Goal: Task Accomplishment & Management: Manage account settings

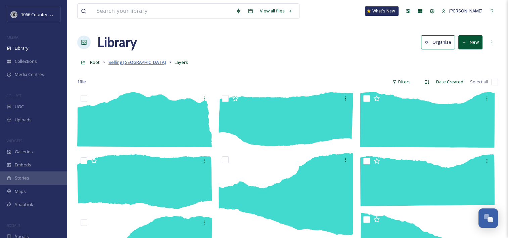
click at [122, 62] on span "Selling [GEOGRAPHIC_DATA]" at bounding box center [137, 62] width 57 height 6
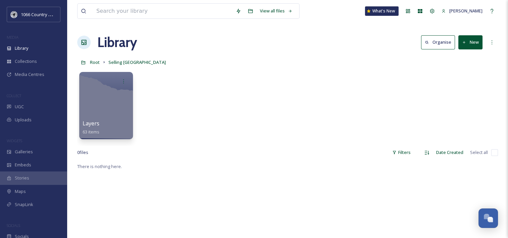
click at [165, 123] on div "Layers 63 items" at bounding box center [287, 107] width 421 height 77
click at [479, 38] on button "New" at bounding box center [471, 42] width 24 height 14
click at [462, 59] on span "File Upload" at bounding box center [468, 58] width 22 height 6
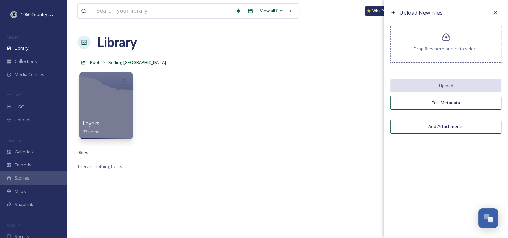
click at [455, 34] on div "Drop files here or click to select." at bounding box center [446, 44] width 111 height 37
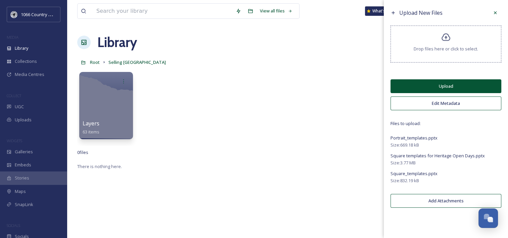
click at [453, 85] on button "Upload" at bounding box center [446, 86] width 111 height 14
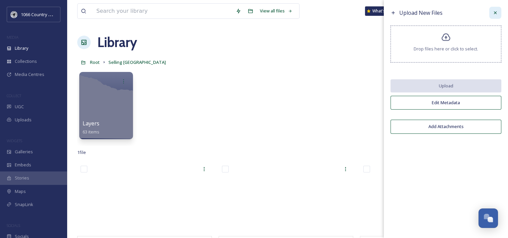
click at [496, 11] on icon at bounding box center [495, 12] width 5 height 5
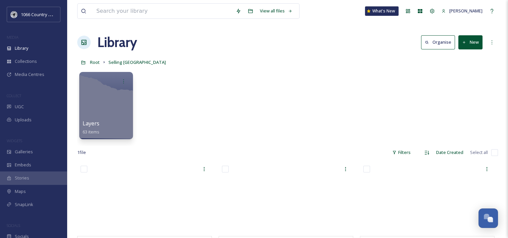
click at [197, 77] on div "Layers 63 items" at bounding box center [287, 107] width 421 height 77
click at [29, 66] on div "Collections" at bounding box center [33, 61] width 67 height 13
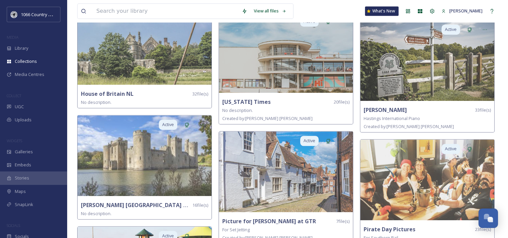
scroll to position [646, 0]
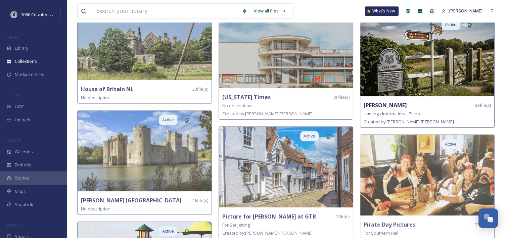
click at [402, 77] on img at bounding box center [427, 55] width 134 height 81
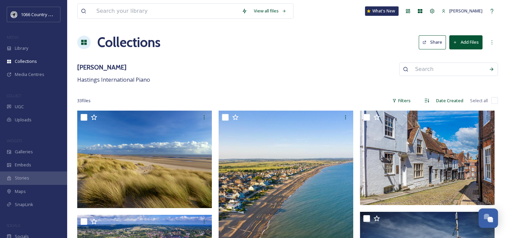
click at [463, 46] on button "Add Files" at bounding box center [466, 42] width 33 height 14
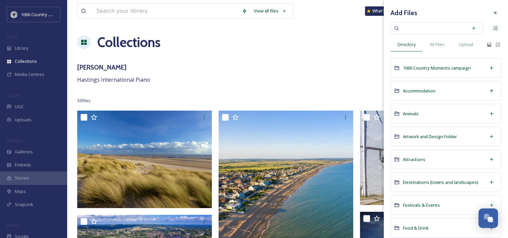
scroll to position [23, 0]
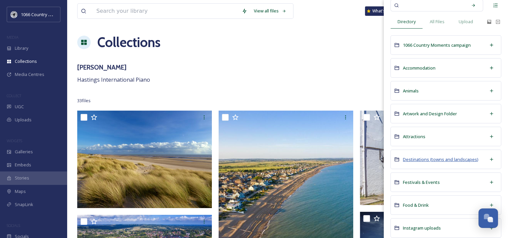
click at [468, 156] on span "Destinations (towns and landscapes)" at bounding box center [441, 159] width 76 height 6
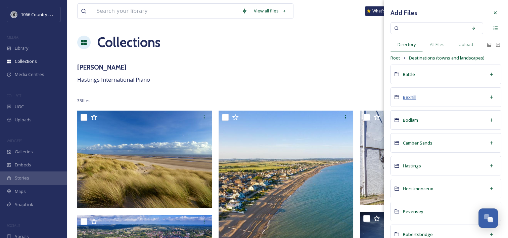
click at [409, 98] on span "Bexhill" at bounding box center [409, 97] width 13 height 6
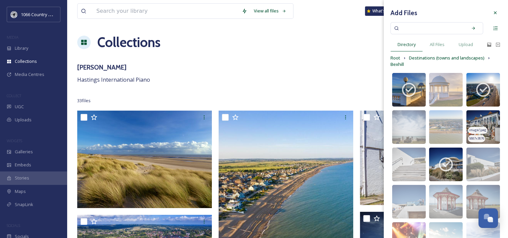
scroll to position [8, 0]
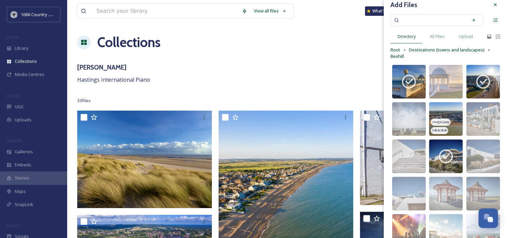
click at [442, 110] on img at bounding box center [446, 119] width 34 height 34
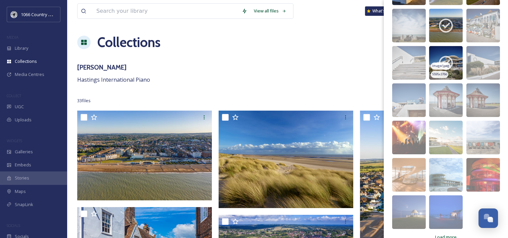
scroll to position [114, 0]
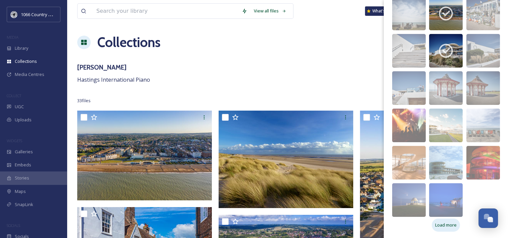
click at [440, 228] on div "Load more" at bounding box center [446, 224] width 28 height 13
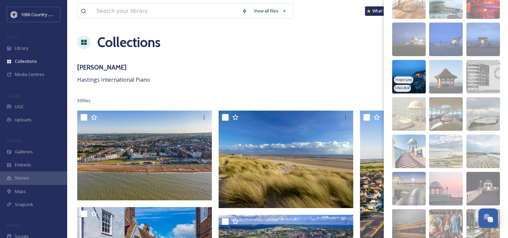
scroll to position [0, 0]
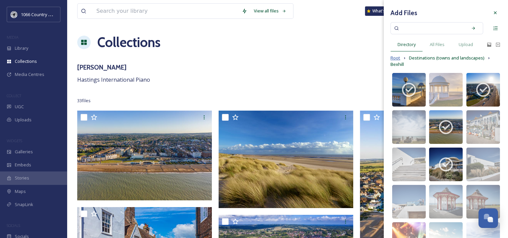
click at [396, 58] on span "Root" at bounding box center [396, 58] width 10 height 6
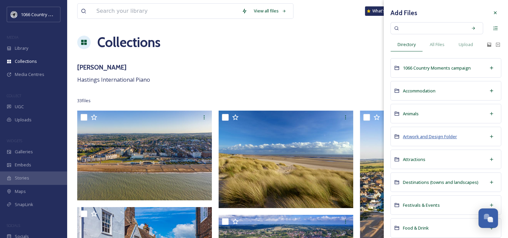
scroll to position [23, 0]
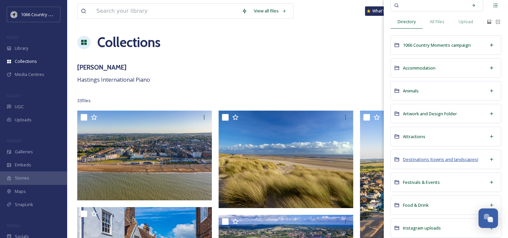
click at [426, 158] on span "Destinations (towns and landscapes)" at bounding box center [441, 159] width 76 height 6
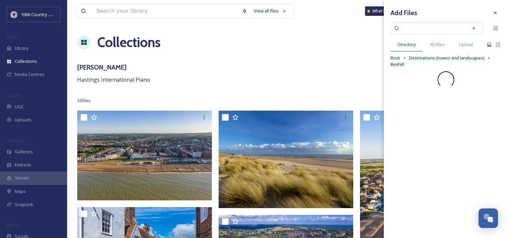
scroll to position [0, 0]
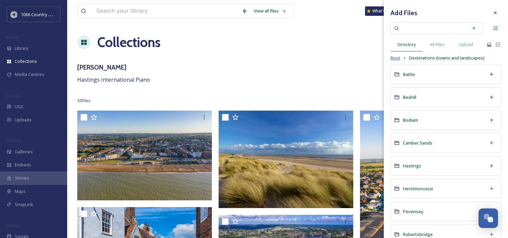
click at [398, 60] on span "Root" at bounding box center [396, 58] width 10 height 6
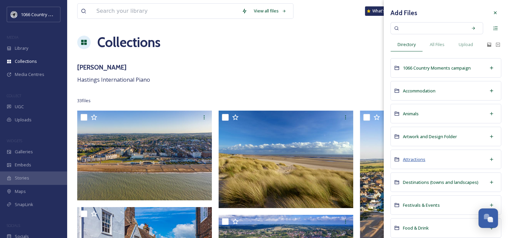
click at [415, 160] on span "Attractions" at bounding box center [414, 159] width 23 height 6
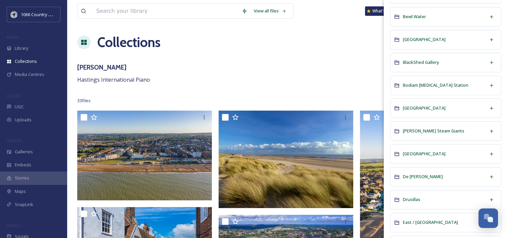
scroll to position [247, 0]
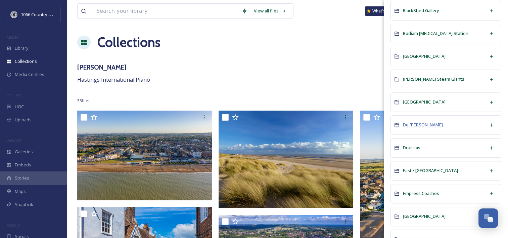
click at [417, 124] on span "De [PERSON_NAME]" at bounding box center [423, 125] width 40 height 6
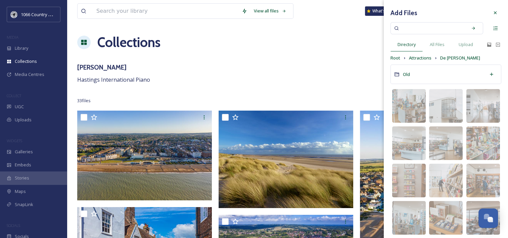
scroll to position [130, 0]
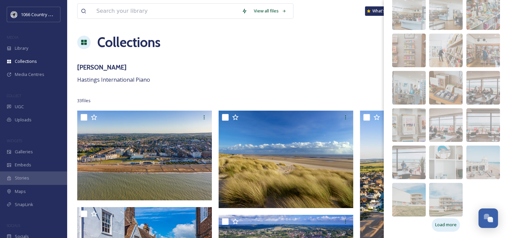
click at [444, 224] on span "Load more" at bounding box center [446, 224] width 22 height 6
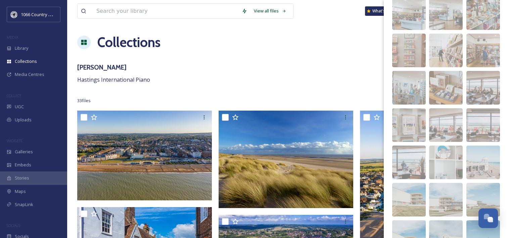
scroll to position [163, 0]
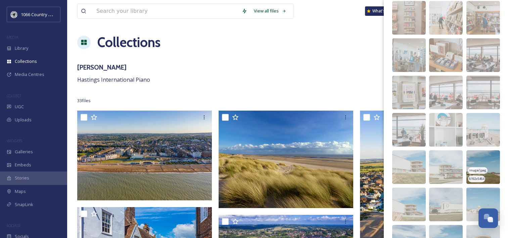
click at [478, 161] on img at bounding box center [484, 167] width 34 height 34
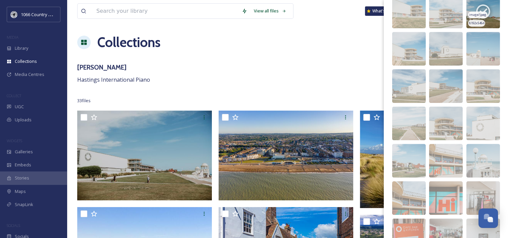
scroll to position [319, 0]
click at [471, 155] on img at bounding box center [484, 160] width 34 height 34
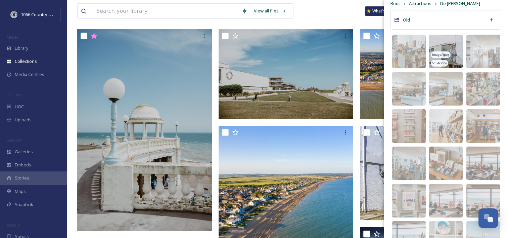
scroll to position [0, 0]
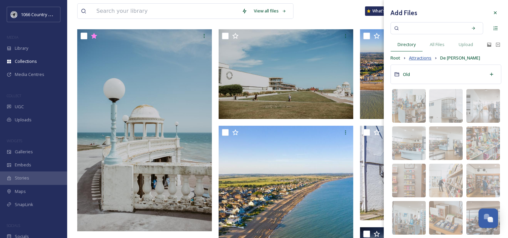
click at [417, 56] on span "Attractions" at bounding box center [420, 58] width 23 height 6
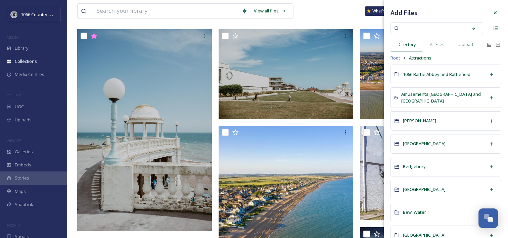
click at [398, 56] on span "Root" at bounding box center [396, 58] width 10 height 6
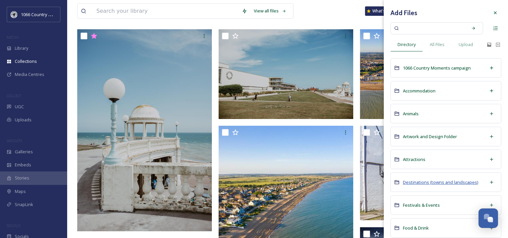
click at [425, 179] on span "Destinations (towns and landscapes)" at bounding box center [441, 182] width 76 height 6
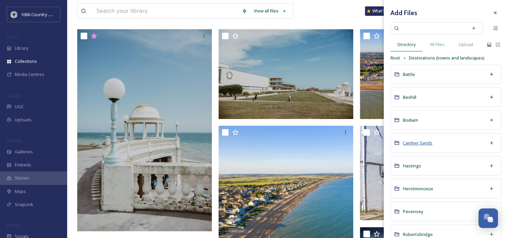
click at [420, 145] on span "Camber Sands" at bounding box center [418, 143] width 30 height 6
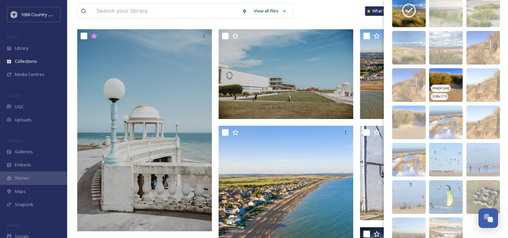
scroll to position [114, 0]
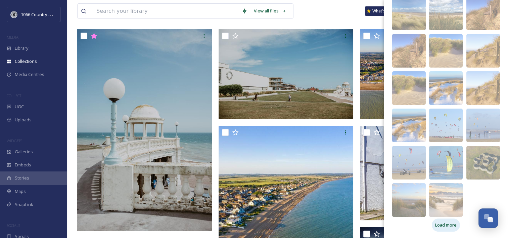
click at [435, 224] on span "Load more" at bounding box center [446, 225] width 22 height 6
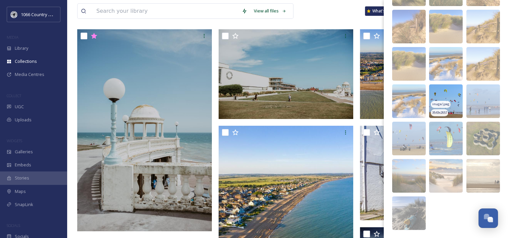
scroll to position [0, 0]
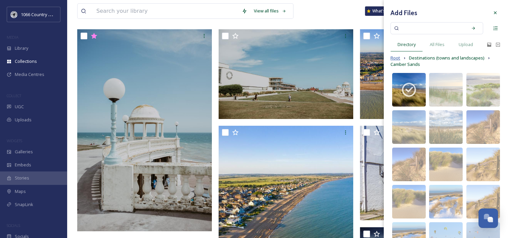
click at [399, 58] on span "Root" at bounding box center [396, 58] width 10 height 6
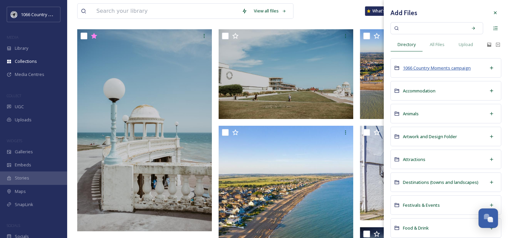
click at [429, 71] on span "1066 Country Moments campaign" at bounding box center [437, 68] width 68 height 6
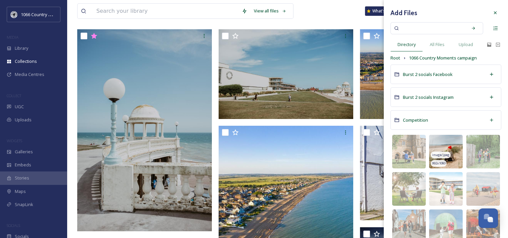
click at [443, 144] on img at bounding box center [446, 152] width 34 height 34
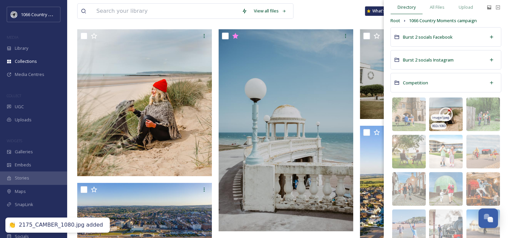
scroll to position [38, 0]
click at [474, 139] on img at bounding box center [484, 151] width 34 height 34
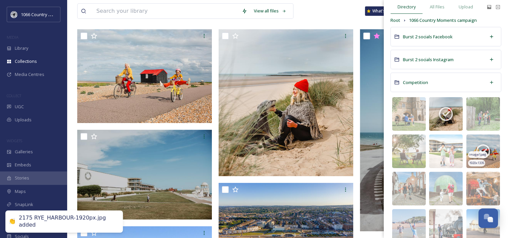
scroll to position [75, 0]
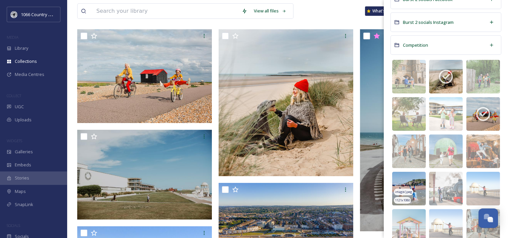
click at [410, 179] on img at bounding box center [409, 189] width 34 height 34
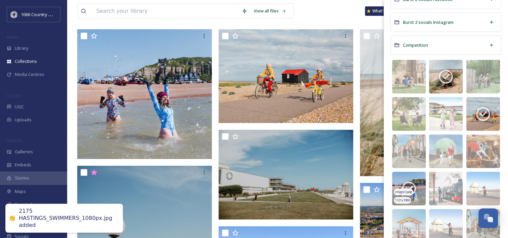
scroll to position [132, 0]
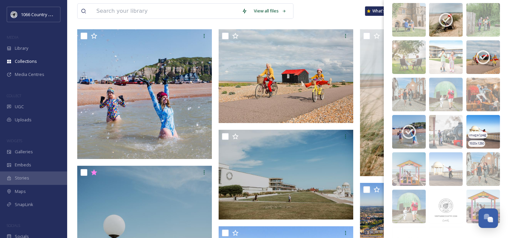
click at [477, 124] on img at bounding box center [484, 132] width 34 height 34
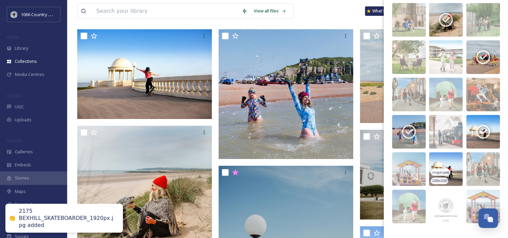
scroll to position [165, 0]
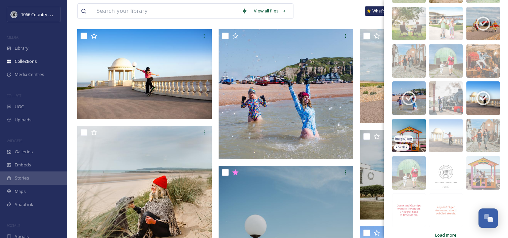
click at [410, 122] on img at bounding box center [409, 136] width 34 height 34
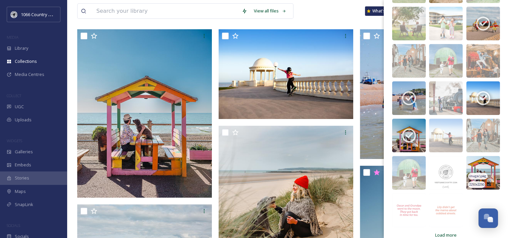
click at [474, 167] on img at bounding box center [484, 173] width 34 height 34
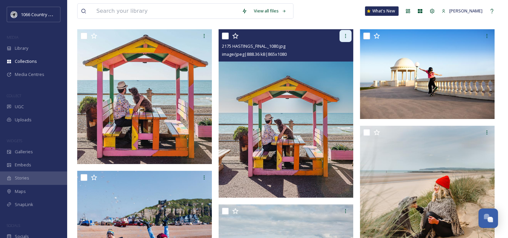
click at [345, 35] on icon at bounding box center [345, 36] width 1 height 4
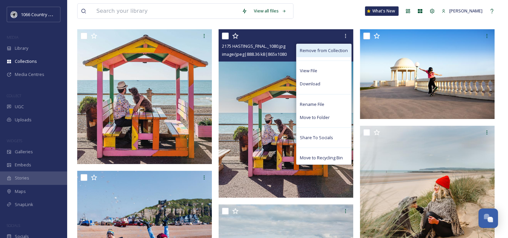
click at [341, 48] on span "Remove from Collection" at bounding box center [324, 50] width 48 height 6
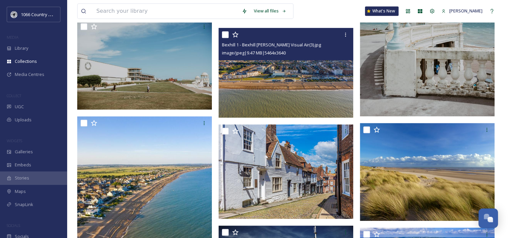
scroll to position [294, 0]
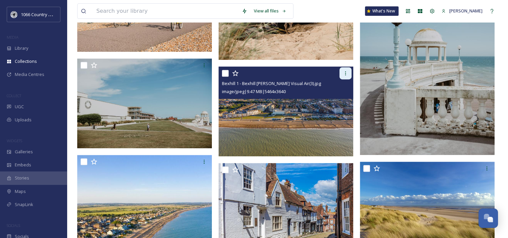
click at [346, 71] on icon at bounding box center [345, 73] width 5 height 5
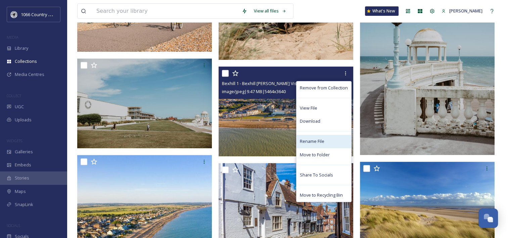
click at [310, 137] on div "Rename File" at bounding box center [324, 141] width 55 height 13
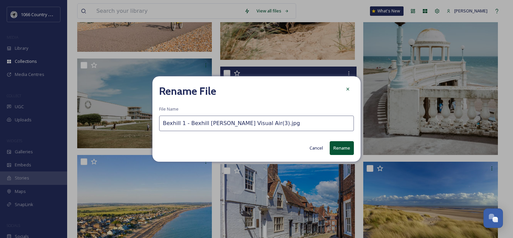
click at [317, 148] on button "Cancel" at bounding box center [316, 147] width 20 height 13
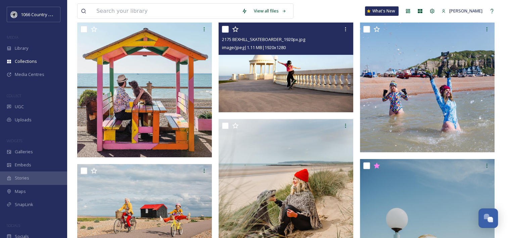
scroll to position [0, 0]
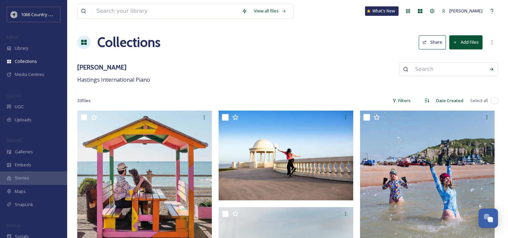
click at [429, 44] on button "Share" at bounding box center [432, 42] width 27 height 14
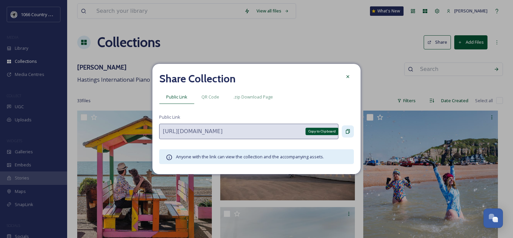
click at [351, 128] on div "Copy to Clipboard" at bounding box center [348, 131] width 12 height 12
click at [346, 81] on div at bounding box center [348, 77] width 12 height 12
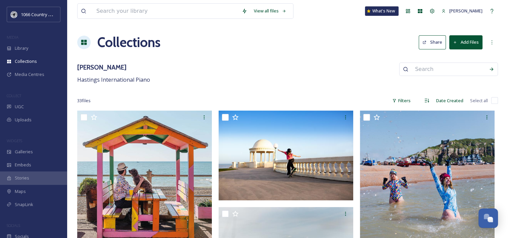
click at [466, 44] on button "Add Files" at bounding box center [466, 42] width 33 height 14
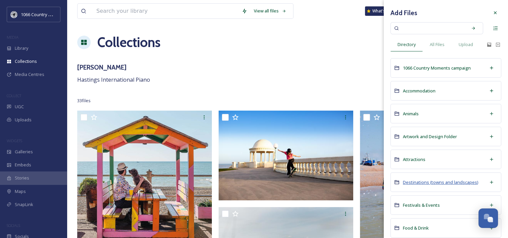
click at [418, 182] on span "Destinations (towns and landscapes)" at bounding box center [441, 182] width 76 height 6
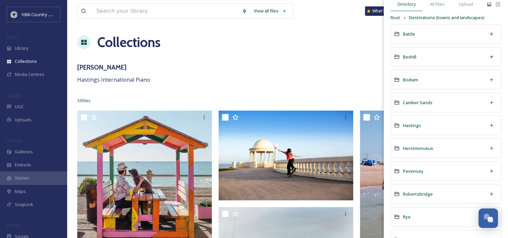
scroll to position [59, 0]
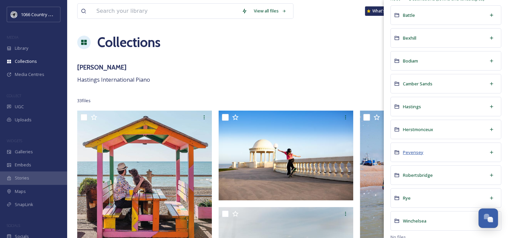
click at [416, 149] on span "Pevensey" at bounding box center [413, 152] width 20 height 6
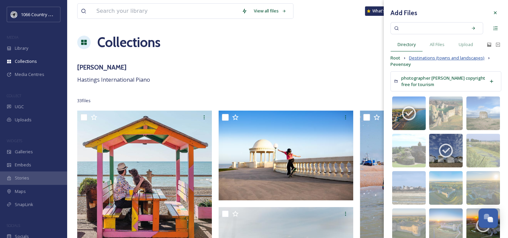
click at [415, 58] on span "Destinations (towns and landscapes)" at bounding box center [447, 58] width 76 height 6
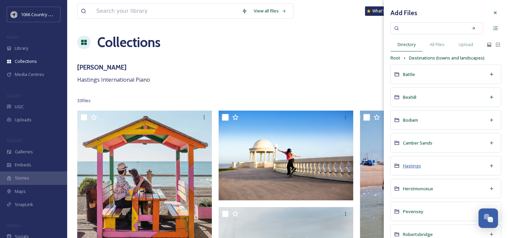
click at [410, 163] on span "Hastings" at bounding box center [412, 166] width 18 height 6
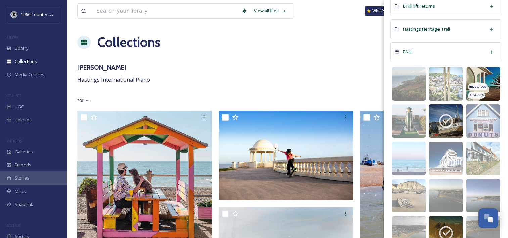
scroll to position [75, 0]
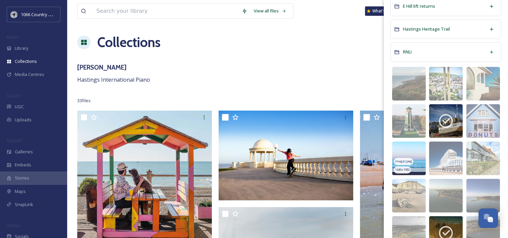
click at [408, 151] on img at bounding box center [409, 158] width 34 height 34
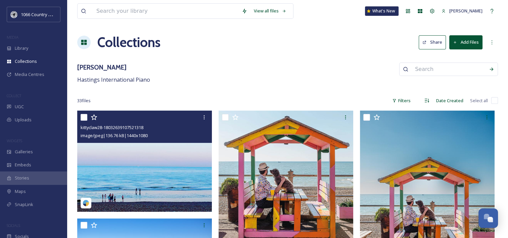
click at [200, 123] on div "kittyclaw28-18032639107521318" at bounding box center [146, 127] width 130 height 8
click at [203, 121] on div at bounding box center [204, 117] width 12 height 12
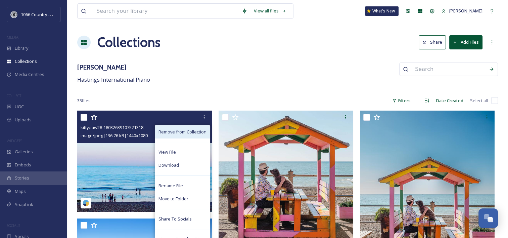
click at [198, 134] on span "Remove from Collection" at bounding box center [183, 132] width 48 height 6
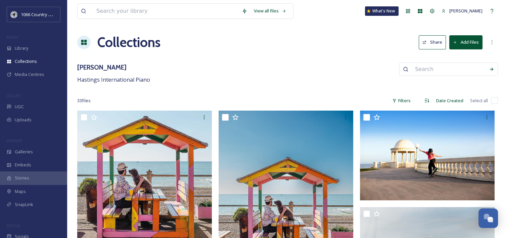
click at [471, 42] on button "Add Files" at bounding box center [466, 42] width 33 height 14
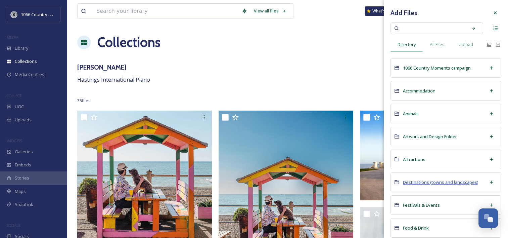
click at [411, 181] on span "Destinations (towns and landscapes)" at bounding box center [441, 182] width 76 height 6
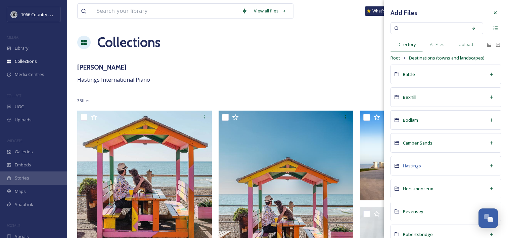
click at [411, 165] on span "Hastings" at bounding box center [412, 166] width 18 height 6
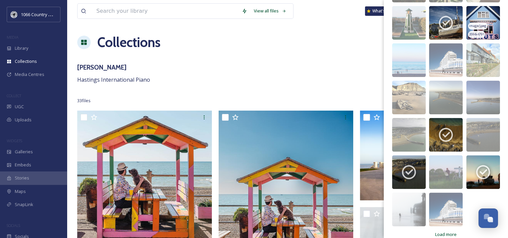
scroll to position [182, 0]
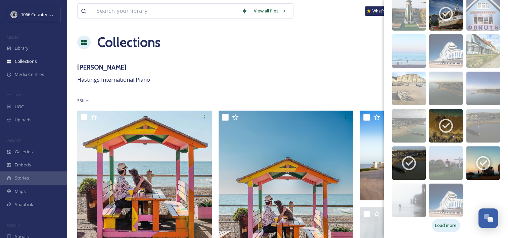
click at [446, 223] on span "Load more" at bounding box center [446, 225] width 22 height 6
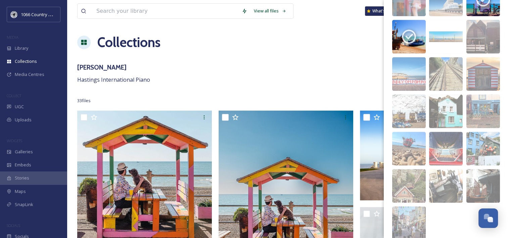
scroll to position [443, 0]
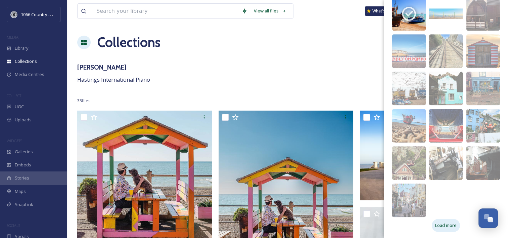
click at [450, 223] on span "Load more" at bounding box center [446, 225] width 22 height 6
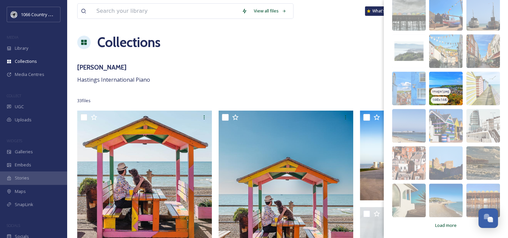
scroll to position [666, 0]
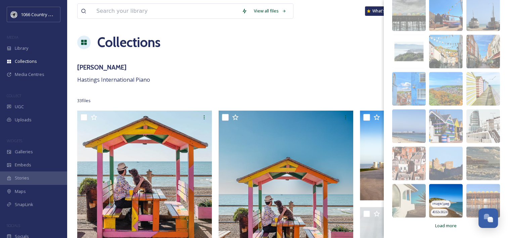
click at [446, 188] on img at bounding box center [446, 201] width 34 height 34
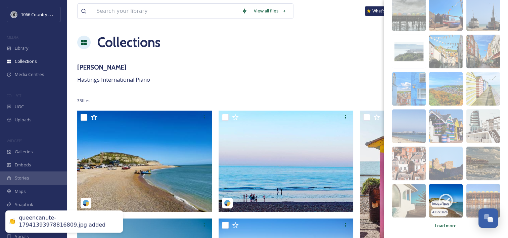
scroll to position [667, 0]
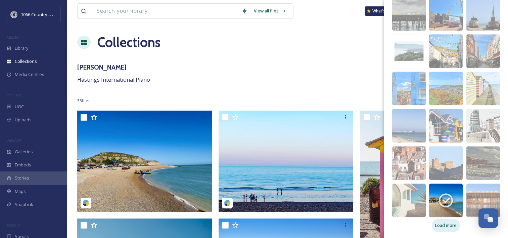
click at [450, 226] on span "Load more" at bounding box center [446, 225] width 22 height 6
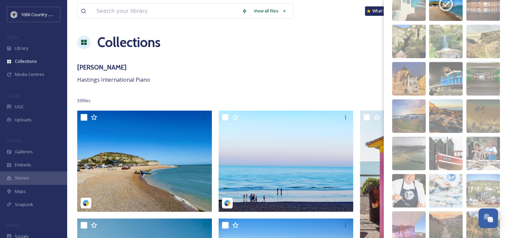
scroll to position [869, 0]
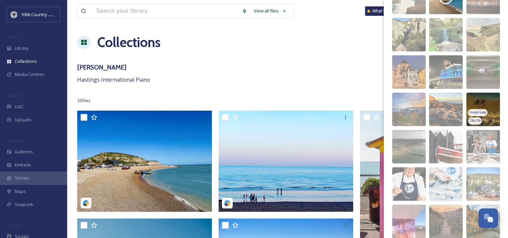
click at [481, 97] on img at bounding box center [484, 109] width 34 height 34
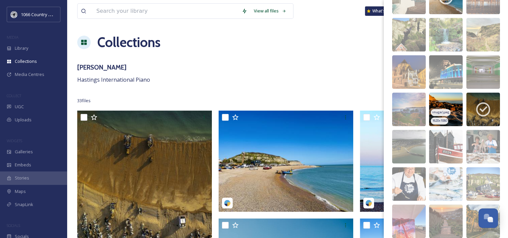
click at [445, 99] on img at bounding box center [446, 109] width 34 height 34
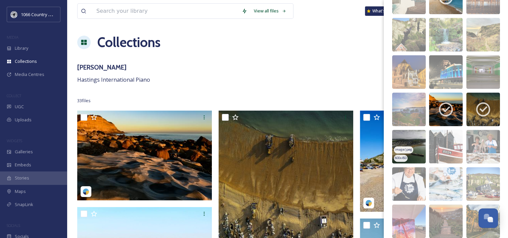
scroll to position [918, 0]
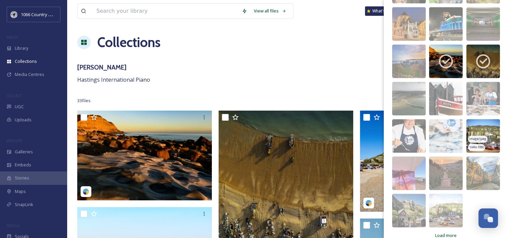
click at [476, 127] on img at bounding box center [484, 136] width 34 height 34
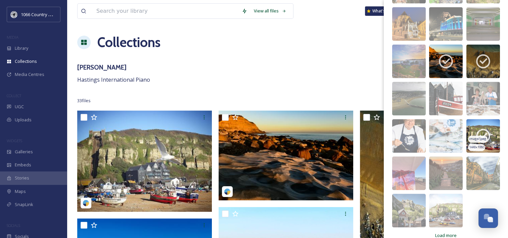
scroll to position [928, 0]
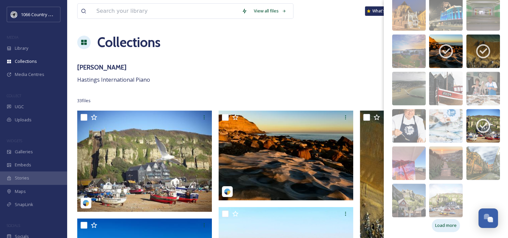
click at [447, 222] on span "Load more" at bounding box center [446, 225] width 22 height 6
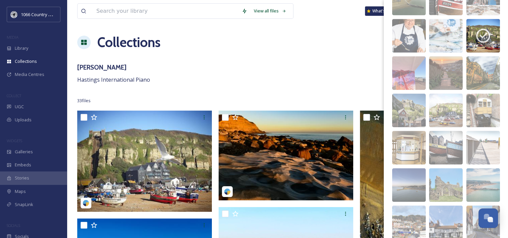
scroll to position [1032, 0]
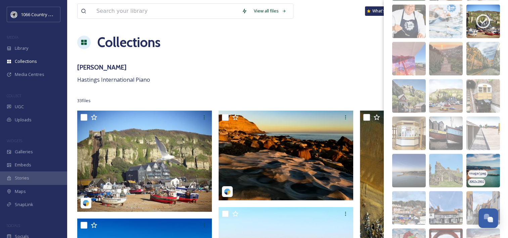
click at [475, 157] on img at bounding box center [484, 171] width 34 height 34
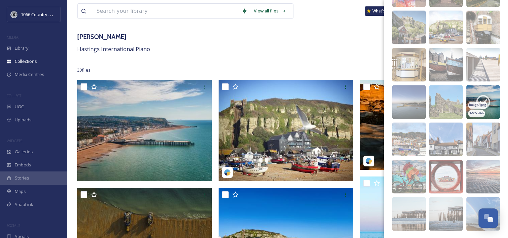
scroll to position [31, 0]
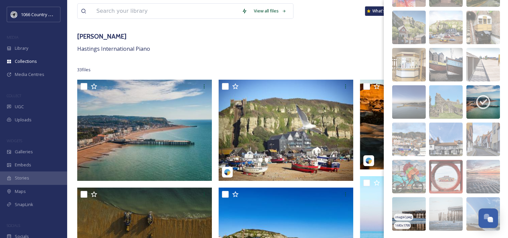
click at [410, 207] on img at bounding box center [409, 214] width 34 height 34
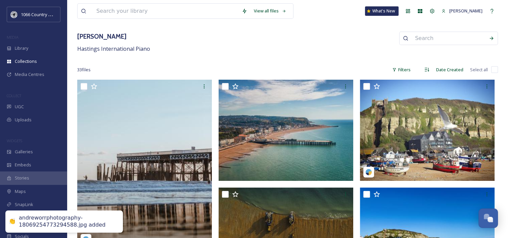
click at [357, 44] on div "[PERSON_NAME] International Piano" at bounding box center [287, 43] width 421 height 22
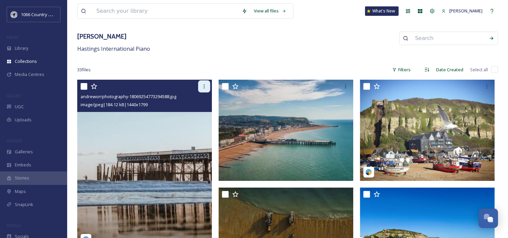
click at [201, 85] on div at bounding box center [204, 86] width 12 height 12
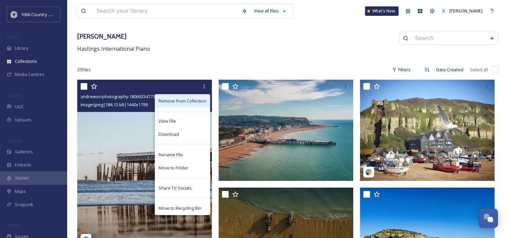
click at [200, 98] on span "Remove from Collection" at bounding box center [183, 101] width 48 height 6
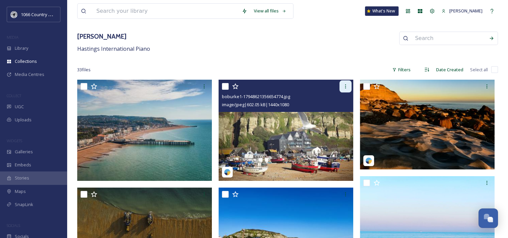
click at [347, 88] on icon at bounding box center [345, 86] width 5 height 5
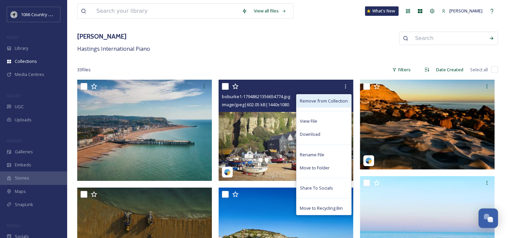
click at [345, 99] on span "Remove from Collection" at bounding box center [324, 101] width 48 height 6
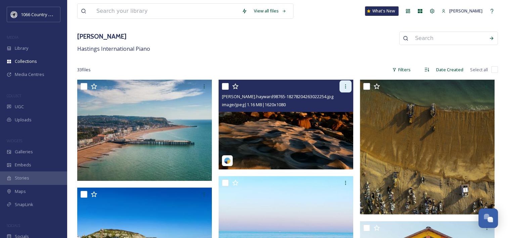
click at [345, 87] on icon at bounding box center [345, 86] width 1 height 4
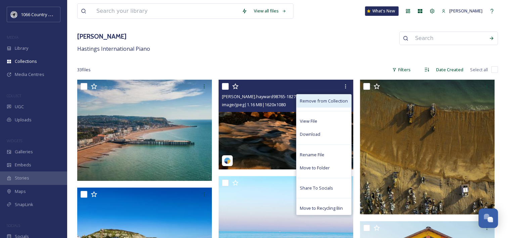
click at [332, 103] on span "Remove from Collection" at bounding box center [324, 101] width 48 height 6
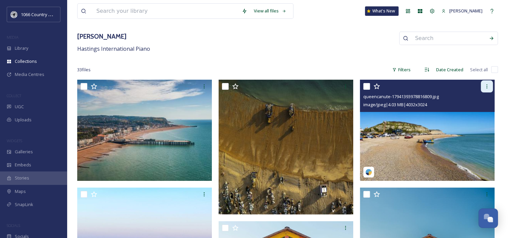
click at [490, 88] on div at bounding box center [487, 86] width 12 height 12
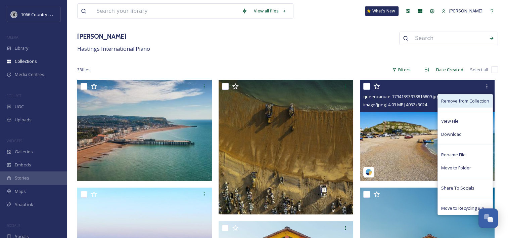
click at [481, 101] on span "Remove from Collection" at bounding box center [465, 101] width 48 height 6
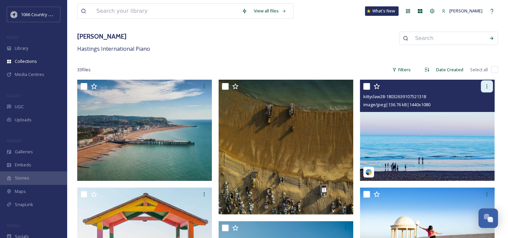
click at [486, 88] on icon at bounding box center [486, 86] width 5 height 5
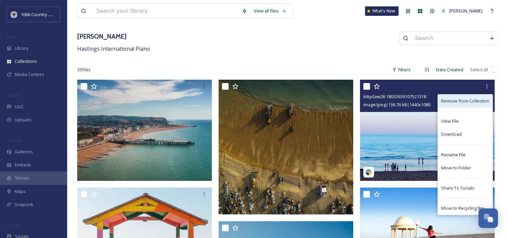
click at [477, 102] on span "Remove from Collection" at bounding box center [465, 101] width 48 height 6
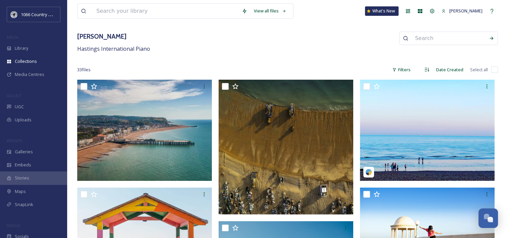
drag, startPoint x: 453, startPoint y: 104, endPoint x: 329, endPoint y: 59, distance: 131.7
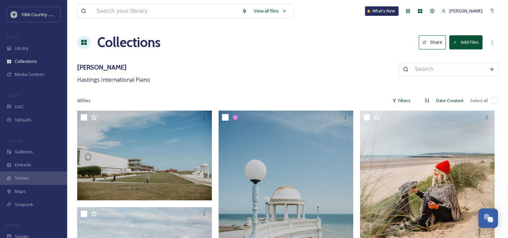
scroll to position [79, 0]
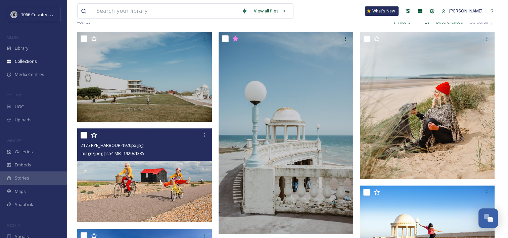
click at [142, 180] on img at bounding box center [144, 175] width 135 height 94
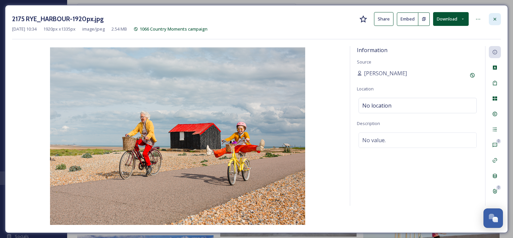
click at [494, 16] on icon at bounding box center [495, 18] width 5 height 5
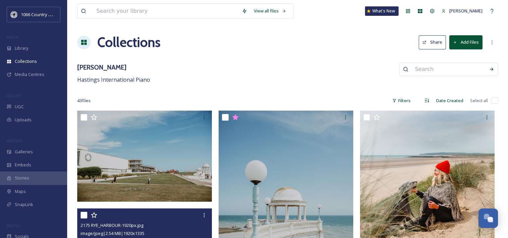
click at [439, 43] on button "Share" at bounding box center [432, 42] width 27 height 14
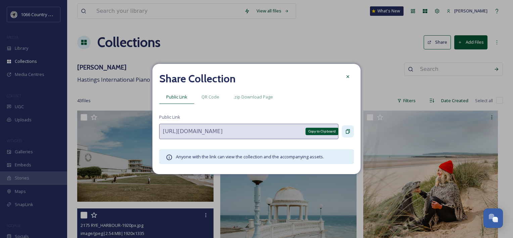
click at [353, 128] on div "Copy to Clipboard" at bounding box center [348, 131] width 12 height 12
click at [345, 76] on div at bounding box center [348, 77] width 12 height 12
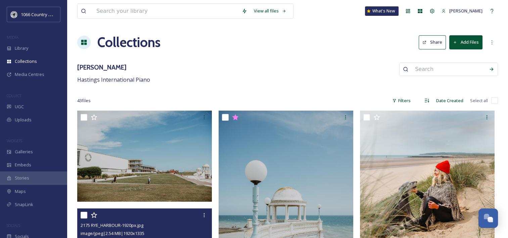
click at [473, 42] on button "Add Files" at bounding box center [466, 42] width 33 height 14
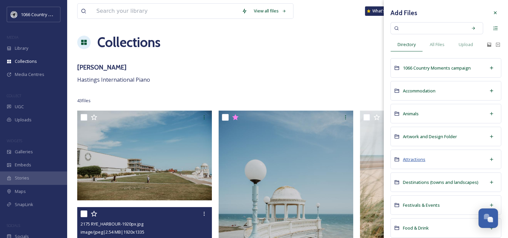
click at [418, 159] on span "Attractions" at bounding box center [414, 159] width 23 height 6
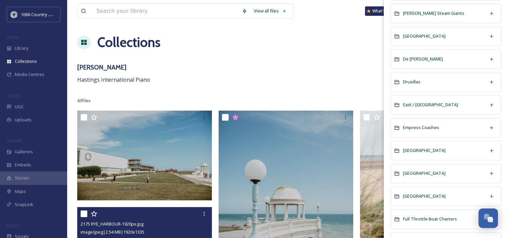
scroll to position [352, 0]
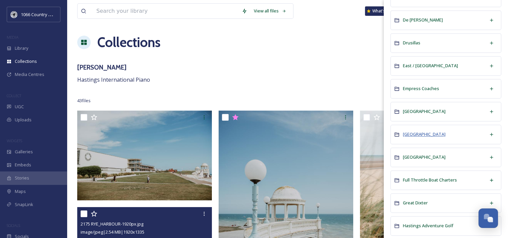
click at [432, 131] on span "[GEOGRAPHIC_DATA]" at bounding box center [424, 134] width 43 height 6
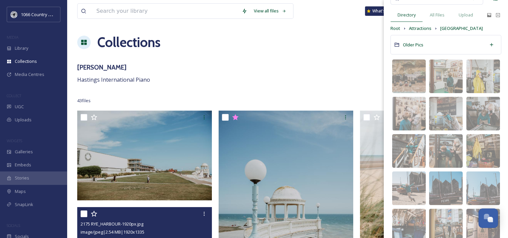
scroll to position [53, 0]
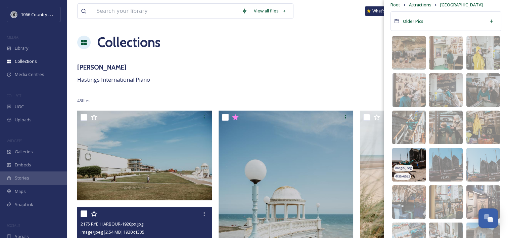
click at [406, 156] on img at bounding box center [409, 165] width 34 height 34
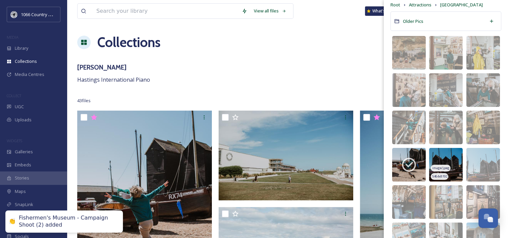
click at [445, 155] on img at bounding box center [446, 165] width 34 height 34
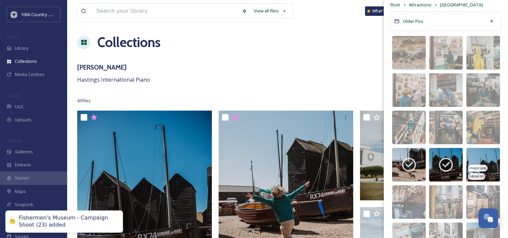
click at [472, 158] on img at bounding box center [484, 165] width 34 height 34
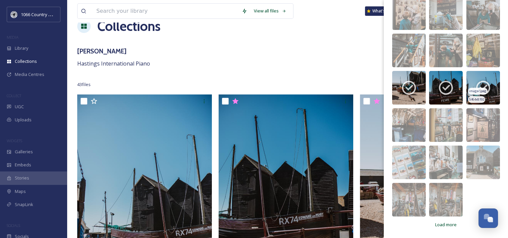
scroll to position [17, 0]
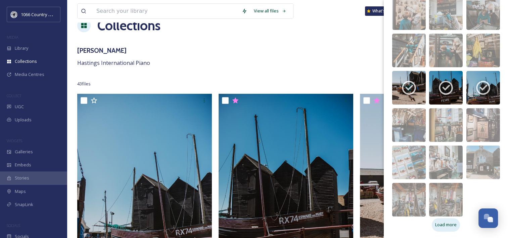
click at [455, 220] on div "Load more" at bounding box center [446, 224] width 28 height 13
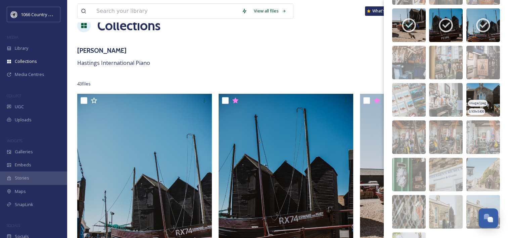
scroll to position [228, 0]
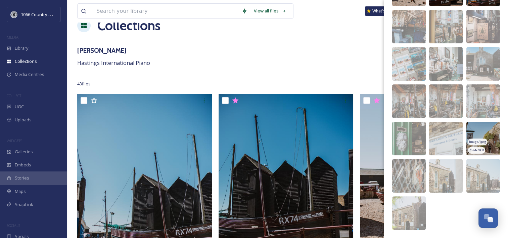
click at [482, 125] on img at bounding box center [484, 139] width 34 height 34
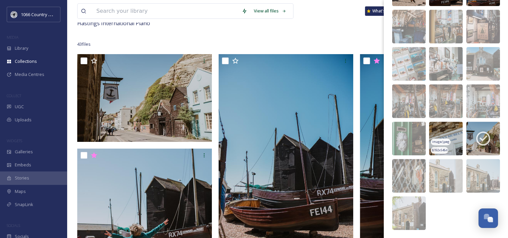
scroll to position [0, 0]
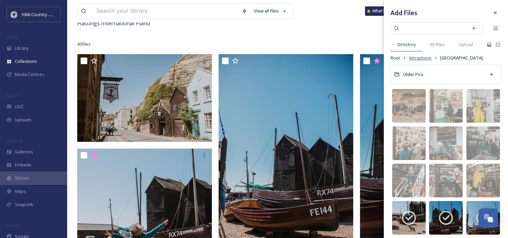
click at [421, 56] on span "Attractions" at bounding box center [420, 58] width 23 height 6
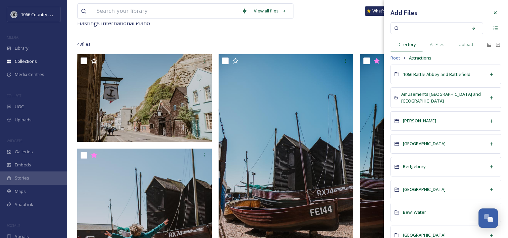
click at [398, 59] on span "Root" at bounding box center [396, 58] width 10 height 6
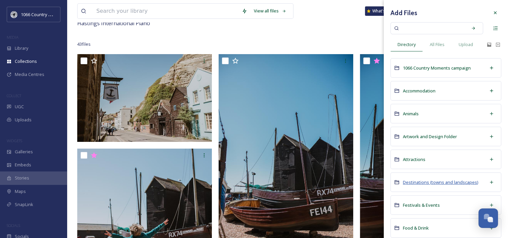
click at [413, 179] on span "Destinations (towns and landscapes)" at bounding box center [441, 182] width 76 height 6
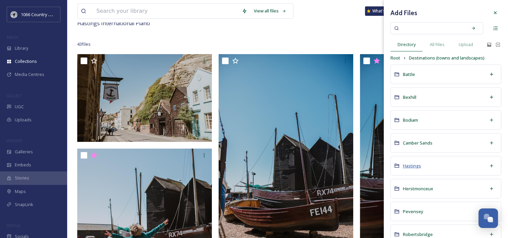
click at [411, 166] on span "Hastings" at bounding box center [412, 166] width 18 height 6
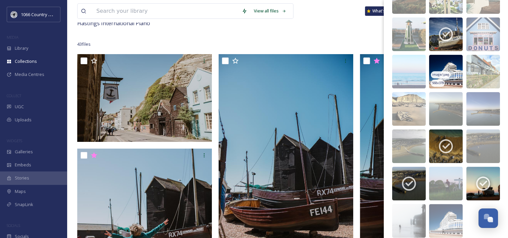
scroll to position [182, 0]
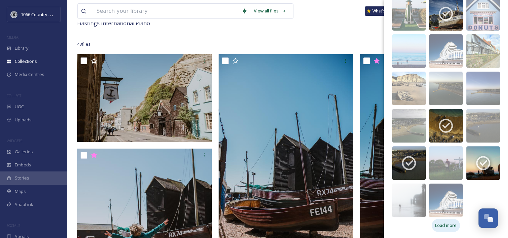
click at [436, 227] on div "Load more" at bounding box center [446, 225] width 28 height 13
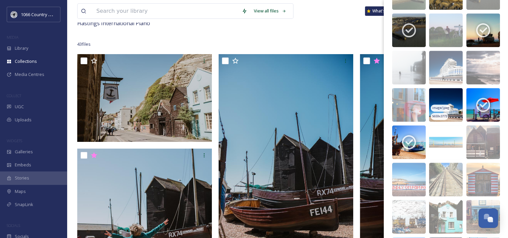
scroll to position [315, 0]
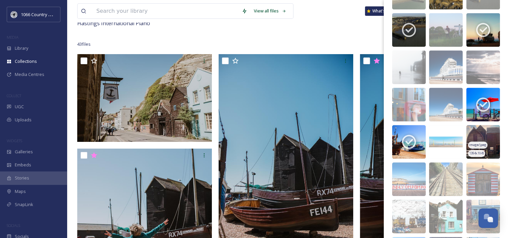
click at [479, 130] on img at bounding box center [484, 142] width 34 height 34
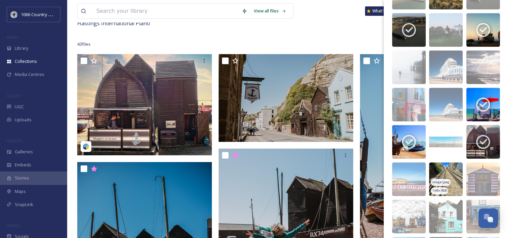
scroll to position [345, 0]
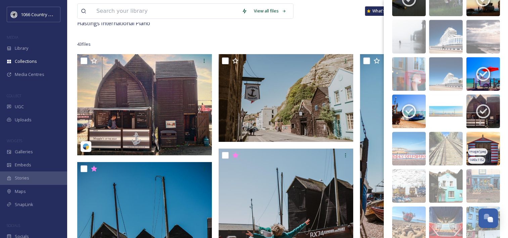
click at [478, 137] on img at bounding box center [484, 149] width 34 height 34
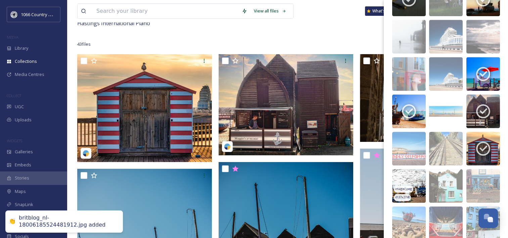
click at [410, 176] on img at bounding box center [409, 186] width 34 height 34
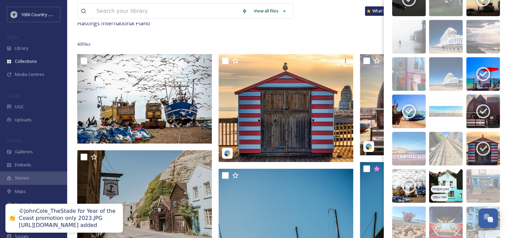
scroll to position [379, 0]
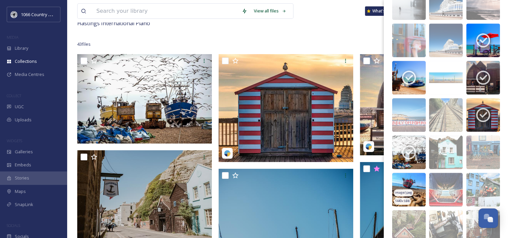
click at [411, 184] on img at bounding box center [409, 190] width 34 height 34
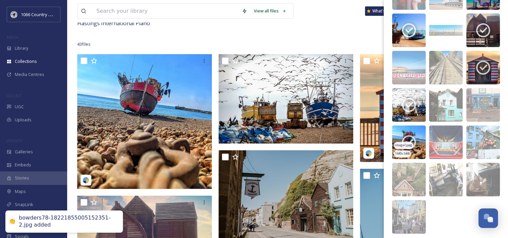
scroll to position [427, 0]
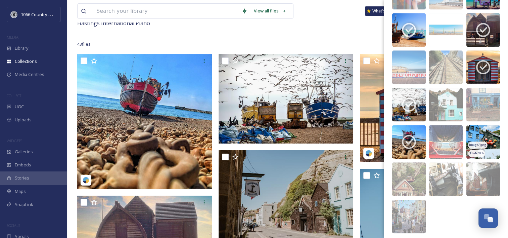
click at [476, 129] on img at bounding box center [484, 142] width 34 height 34
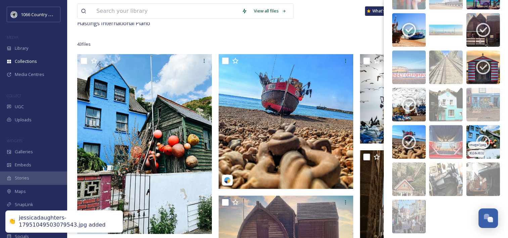
scroll to position [443, 0]
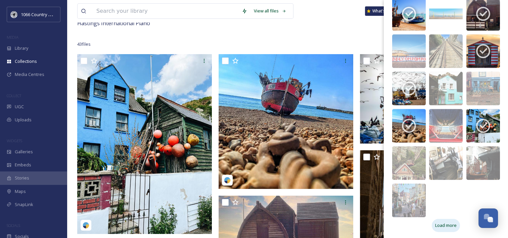
click at [441, 219] on div "Load more" at bounding box center [446, 225] width 28 height 13
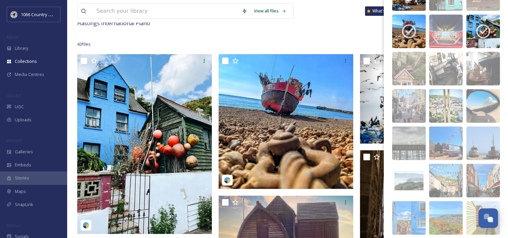
scroll to position [538, 0]
click at [447, 133] on img at bounding box center [446, 143] width 34 height 34
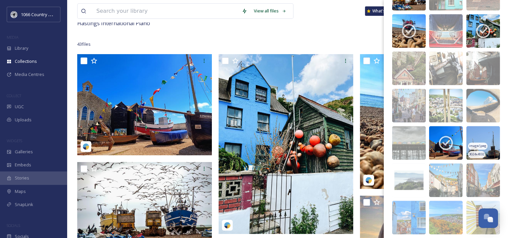
click at [482, 134] on img at bounding box center [484, 143] width 34 height 34
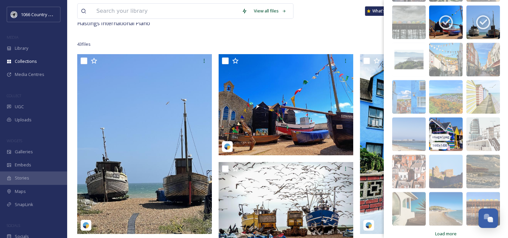
scroll to position [667, 0]
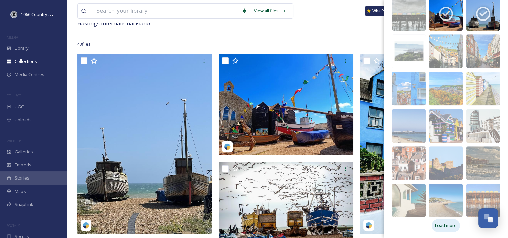
click at [446, 223] on span "Load more" at bounding box center [446, 225] width 22 height 6
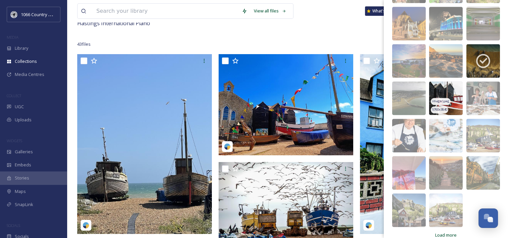
scroll to position [928, 0]
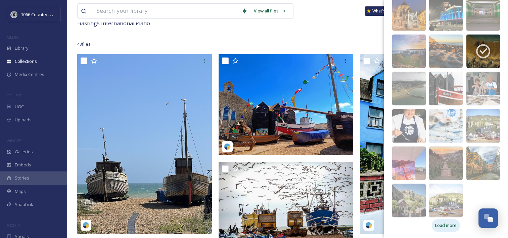
click at [448, 227] on span "Load more" at bounding box center [446, 225] width 22 height 6
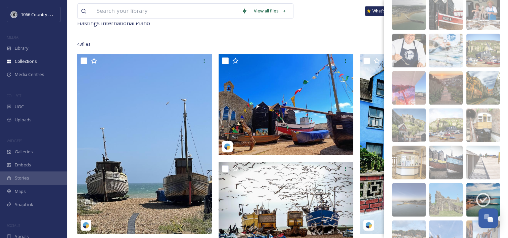
scroll to position [1026, 0]
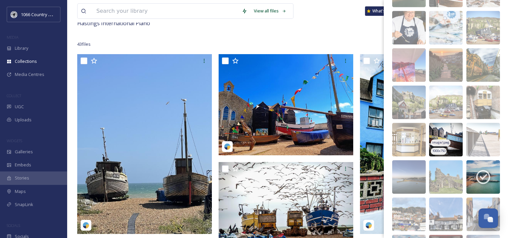
click at [439, 132] on img at bounding box center [446, 140] width 34 height 34
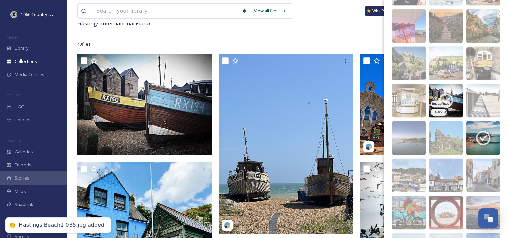
scroll to position [1101, 0]
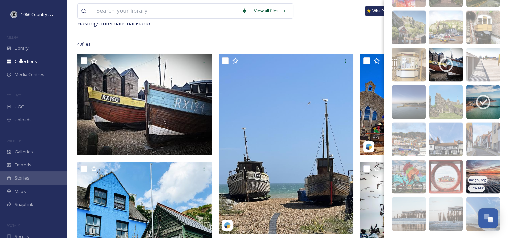
click at [476, 164] on img at bounding box center [484, 177] width 34 height 34
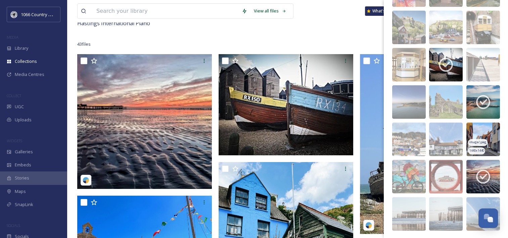
click at [480, 127] on img at bounding box center [484, 139] width 34 height 34
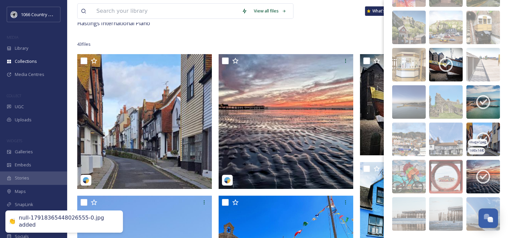
scroll to position [165, 0]
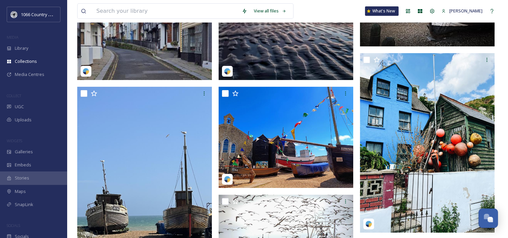
click at [327, 6] on div "View all files What's New Alice Geraghty" at bounding box center [287, 11] width 421 height 22
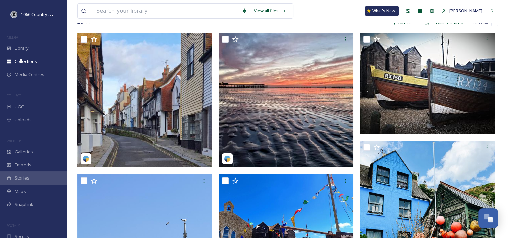
scroll to position [71, 0]
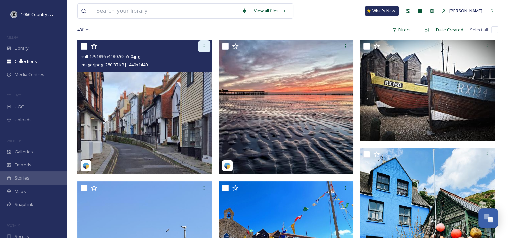
click at [202, 46] on icon at bounding box center [204, 46] width 5 height 5
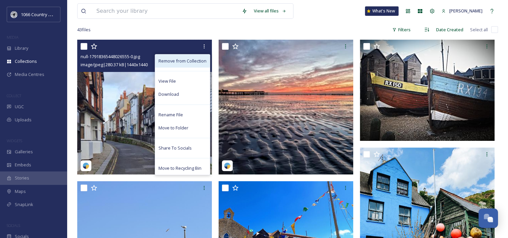
click at [195, 62] on span "Remove from Collection" at bounding box center [183, 61] width 48 height 6
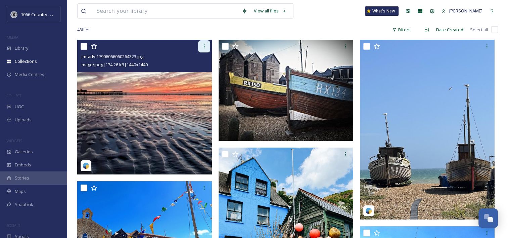
click at [208, 42] on div at bounding box center [204, 46] width 12 height 12
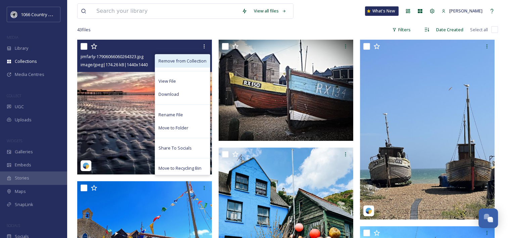
click at [203, 58] on span "Remove from Collection" at bounding box center [183, 61] width 48 height 6
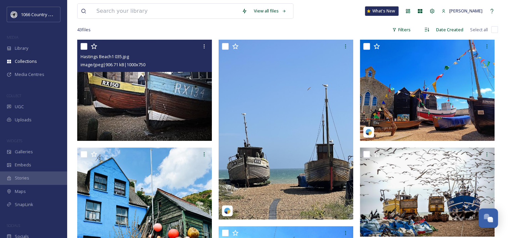
click at [167, 95] on img at bounding box center [144, 90] width 135 height 101
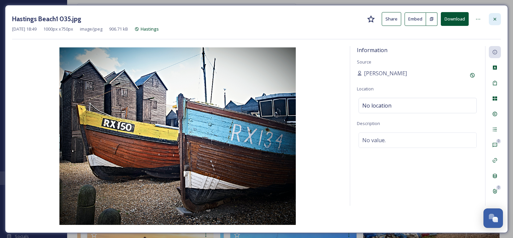
click at [496, 22] on div at bounding box center [495, 19] width 12 height 12
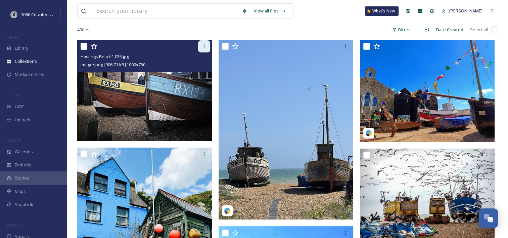
click at [203, 45] on icon at bounding box center [204, 46] width 5 height 5
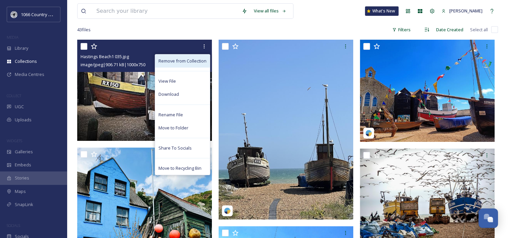
click at [195, 61] on span "Remove from Collection" at bounding box center [183, 61] width 48 height 6
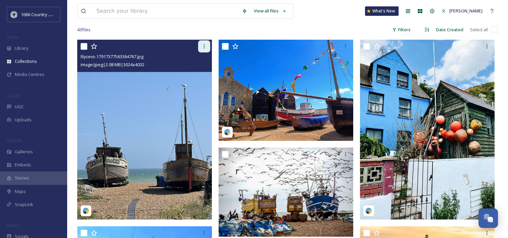
click at [204, 47] on icon at bounding box center [204, 46] width 5 height 5
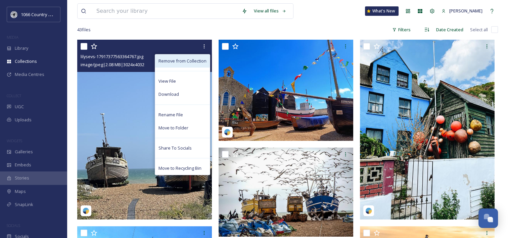
click at [196, 62] on span "Remove from Collection" at bounding box center [183, 61] width 48 height 6
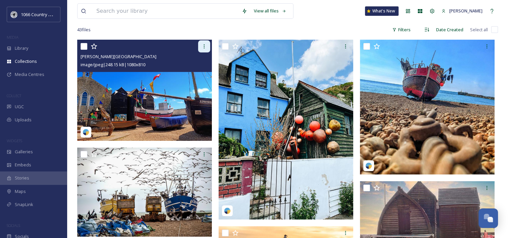
click at [200, 44] on div at bounding box center [204, 46] width 12 height 12
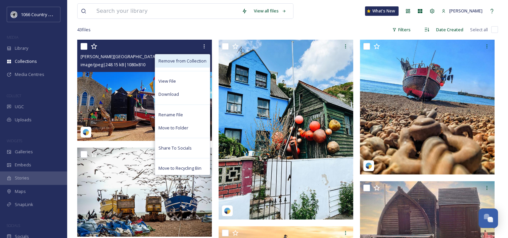
click at [196, 58] on span "Remove from Collection" at bounding box center [183, 61] width 48 height 6
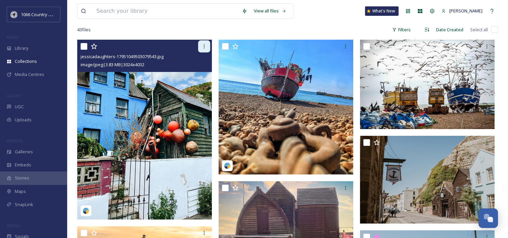
click at [203, 48] on icon at bounding box center [204, 46] width 5 height 5
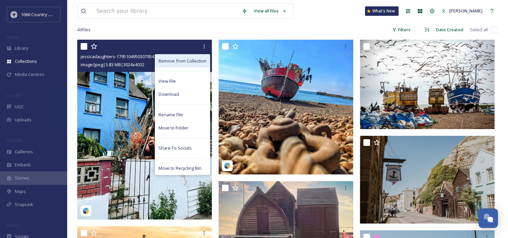
click at [196, 62] on span "Remove from Collection" at bounding box center [183, 61] width 48 height 6
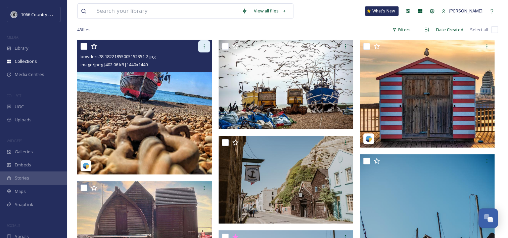
click at [204, 47] on icon at bounding box center [204, 46] width 5 height 5
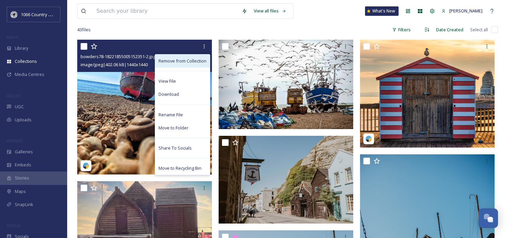
click at [198, 62] on span "Remove from Collection" at bounding box center [183, 61] width 48 height 6
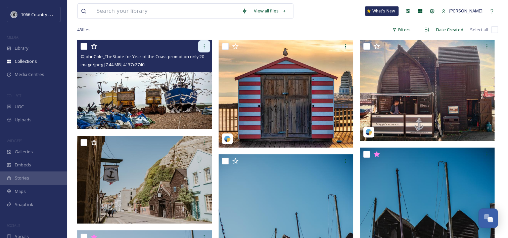
click at [203, 46] on icon at bounding box center [204, 46] width 5 height 5
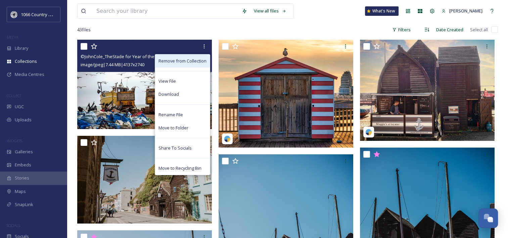
click at [199, 61] on span "Remove from Collection" at bounding box center [183, 61] width 48 height 6
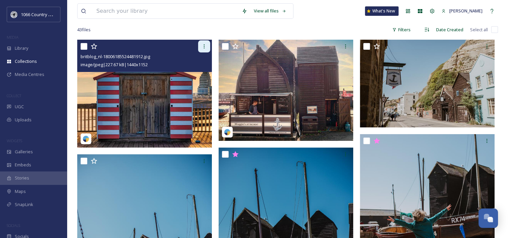
click at [202, 48] on icon at bounding box center [204, 46] width 5 height 5
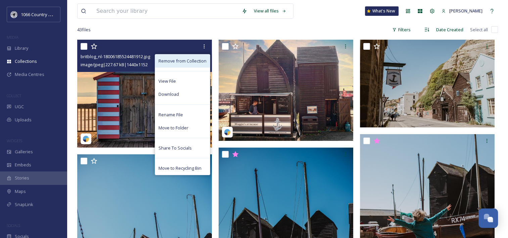
click at [197, 60] on span "Remove from Collection" at bounding box center [183, 61] width 48 height 6
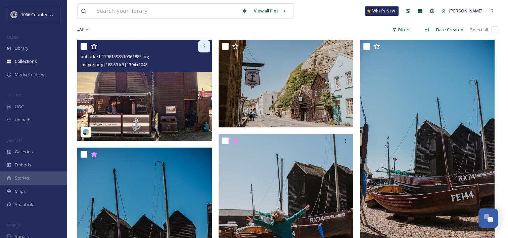
click at [203, 48] on icon at bounding box center [204, 46] width 5 height 5
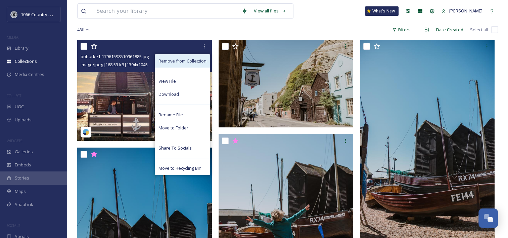
click at [198, 59] on span "Remove from Collection" at bounding box center [183, 61] width 48 height 6
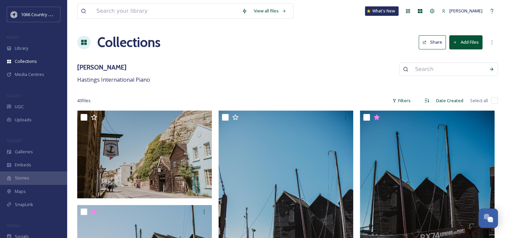
click at [472, 39] on button "Add Files" at bounding box center [466, 42] width 33 height 14
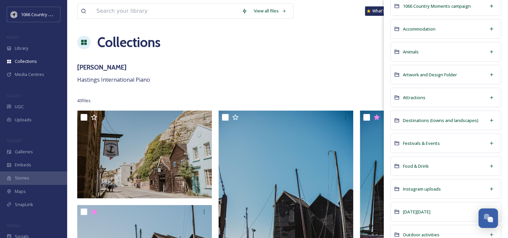
scroll to position [62, 0]
click at [423, 121] on span "Destinations (towns and landscapes)" at bounding box center [441, 120] width 76 height 6
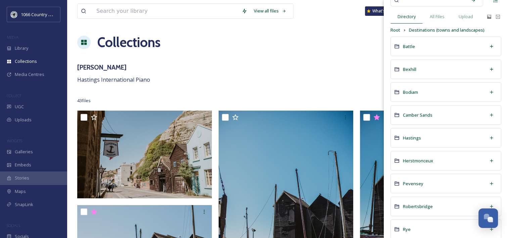
scroll to position [28, 0]
click at [418, 135] on span "Hastings" at bounding box center [412, 137] width 18 height 6
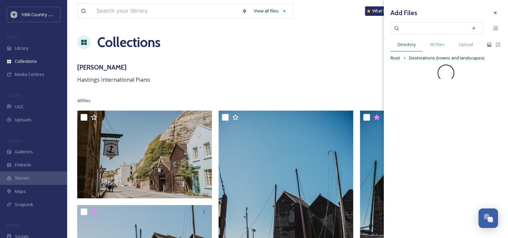
scroll to position [0, 0]
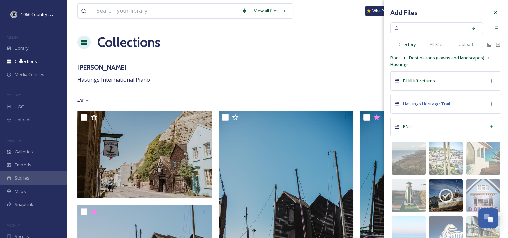
click at [443, 102] on span "Hastings Heritage Trail" at bounding box center [426, 103] width 47 height 6
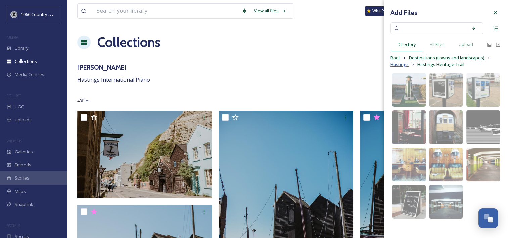
click at [402, 66] on span "Hastings" at bounding box center [400, 64] width 18 height 6
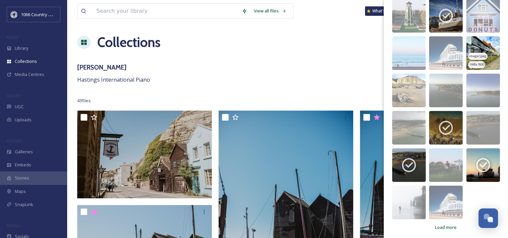
scroll to position [182, 0]
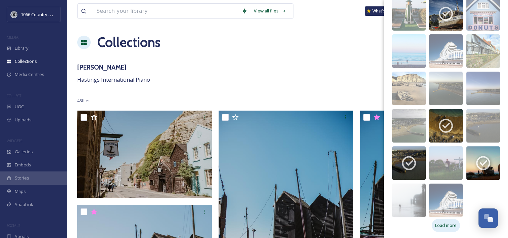
click at [443, 221] on div "Load more" at bounding box center [446, 225] width 28 height 13
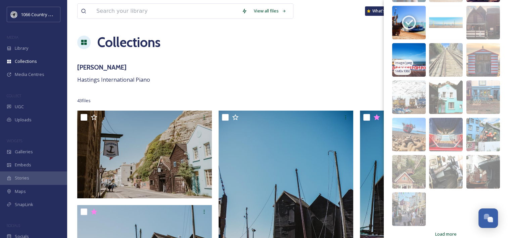
scroll to position [436, 0]
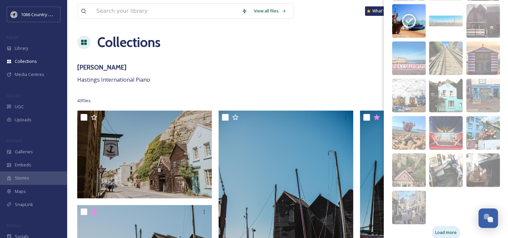
click at [439, 231] on span "Load more" at bounding box center [446, 232] width 22 height 6
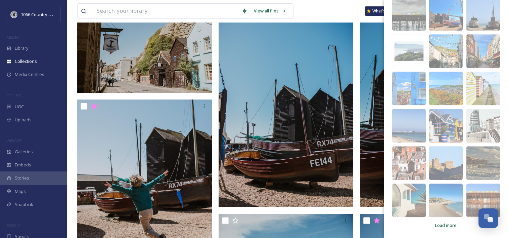
scroll to position [112, 0]
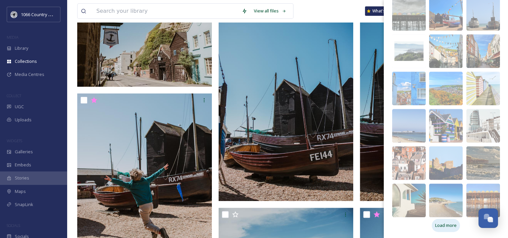
click at [446, 226] on span "Load more" at bounding box center [446, 225] width 22 height 6
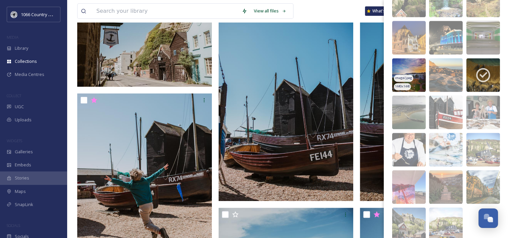
scroll to position [928, 0]
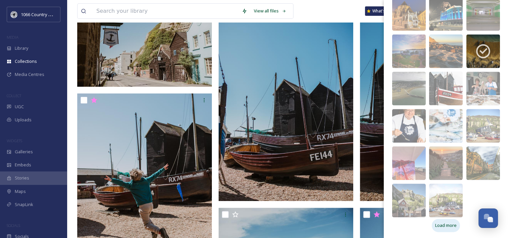
click at [453, 226] on span "Load more" at bounding box center [446, 225] width 22 height 6
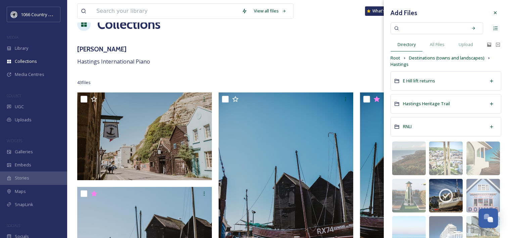
scroll to position [0, 0]
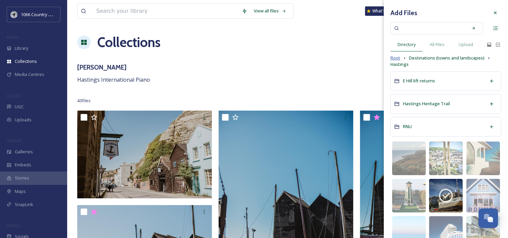
click at [396, 56] on span "Root" at bounding box center [396, 58] width 10 height 6
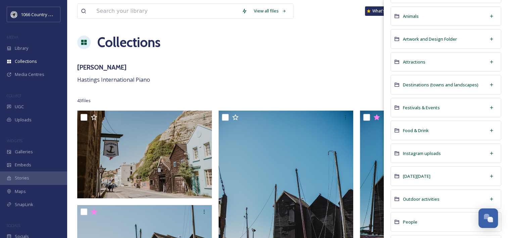
scroll to position [102, 0]
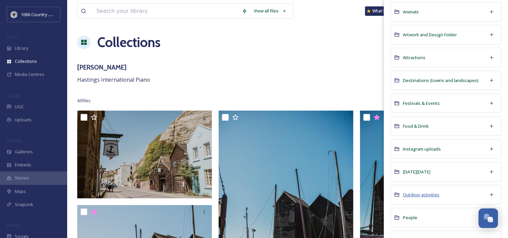
click at [426, 193] on span "Outdoor activities" at bounding box center [421, 195] width 37 height 6
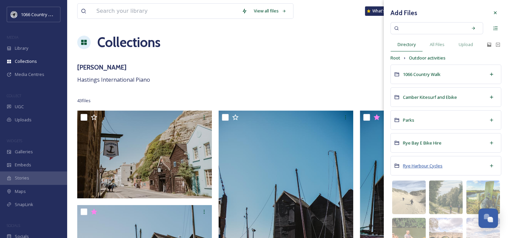
scroll to position [7, 0]
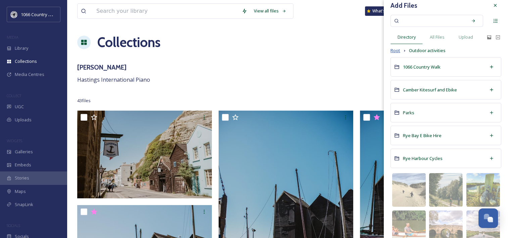
click at [397, 49] on span "Root" at bounding box center [396, 50] width 10 height 6
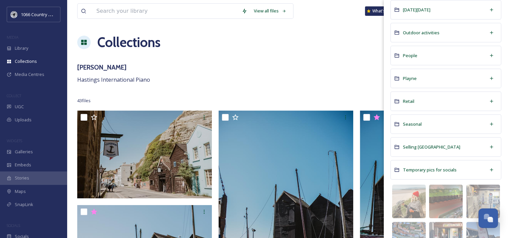
scroll to position [255, 0]
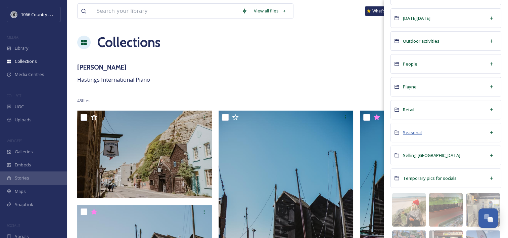
click at [414, 129] on span "Seasonal" at bounding box center [412, 132] width 19 height 6
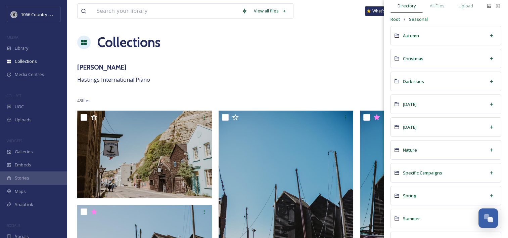
scroll to position [56, 0]
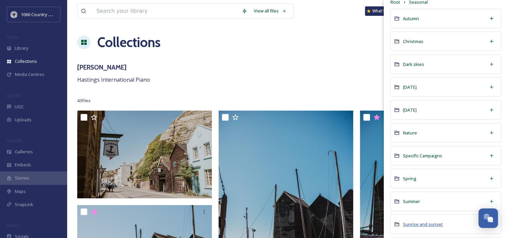
click at [421, 223] on span "Sunrise and sunset" at bounding box center [423, 224] width 40 height 6
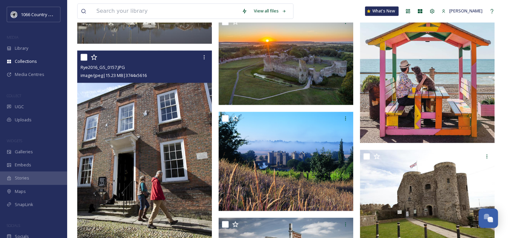
scroll to position [894, 0]
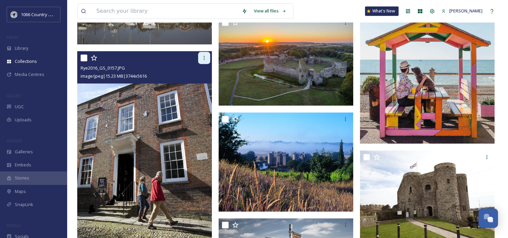
click at [206, 58] on icon at bounding box center [204, 57] width 5 height 5
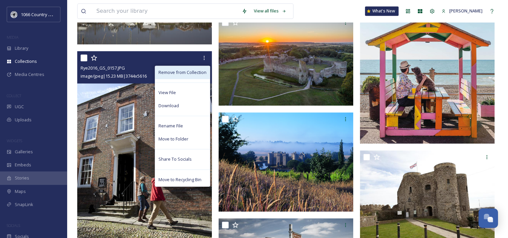
click at [196, 76] on div "Remove from Collection" at bounding box center [182, 72] width 55 height 13
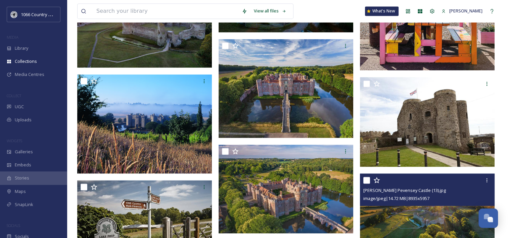
scroll to position [963, 0]
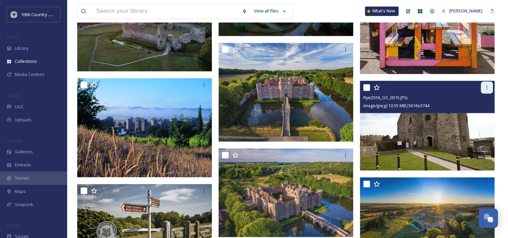
click at [486, 83] on div at bounding box center [487, 87] width 12 height 12
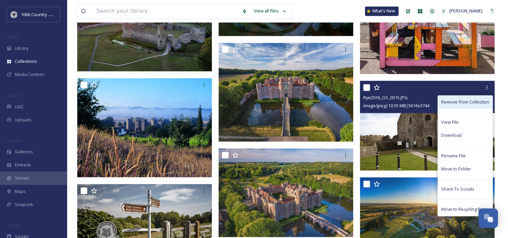
click at [481, 104] on span "Remove from Collection" at bounding box center [465, 102] width 48 height 6
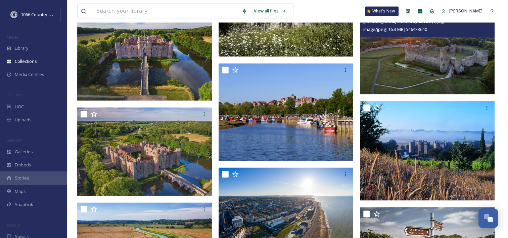
scroll to position [1040, 0]
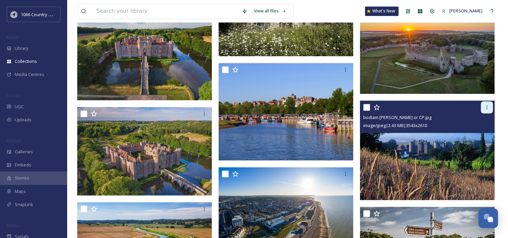
click at [489, 107] on icon at bounding box center [486, 106] width 5 height 5
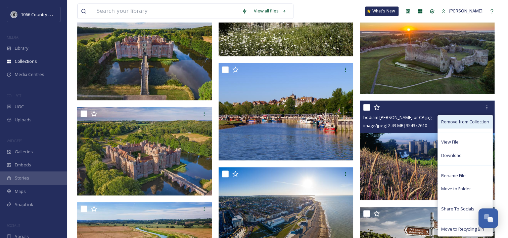
click at [477, 117] on div "Remove from Collection" at bounding box center [465, 121] width 55 height 13
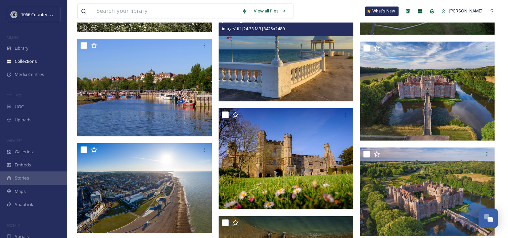
scroll to position [1106, 0]
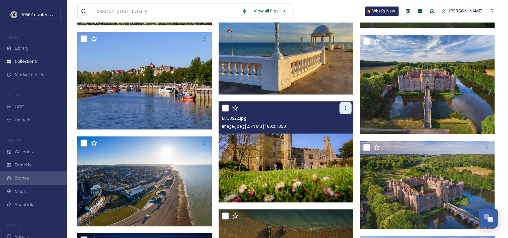
click at [345, 106] on icon at bounding box center [345, 108] width 1 height 4
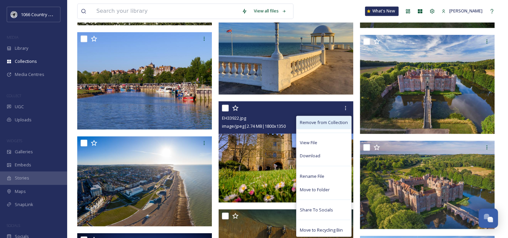
click at [337, 123] on span "Remove from Collection" at bounding box center [324, 122] width 48 height 6
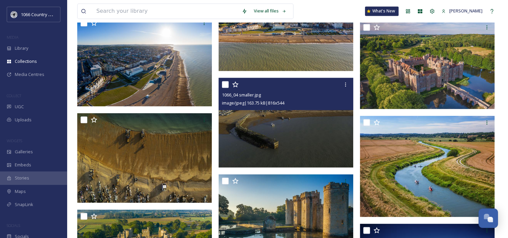
scroll to position [1226, 0]
click at [343, 82] on icon at bounding box center [345, 84] width 5 height 5
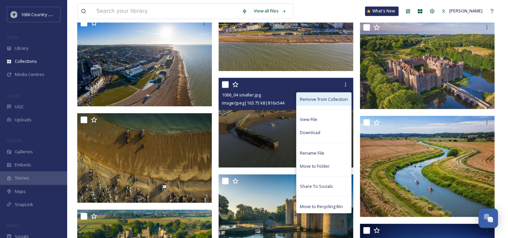
click at [338, 98] on span "Remove from Collection" at bounding box center [324, 99] width 48 height 6
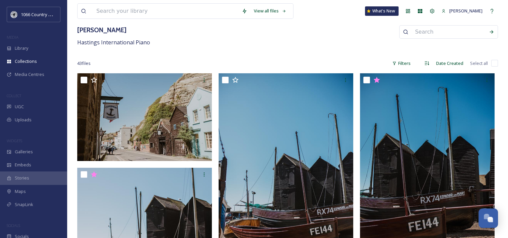
scroll to position [0, 0]
